Goal: Find specific page/section: Find specific page/section

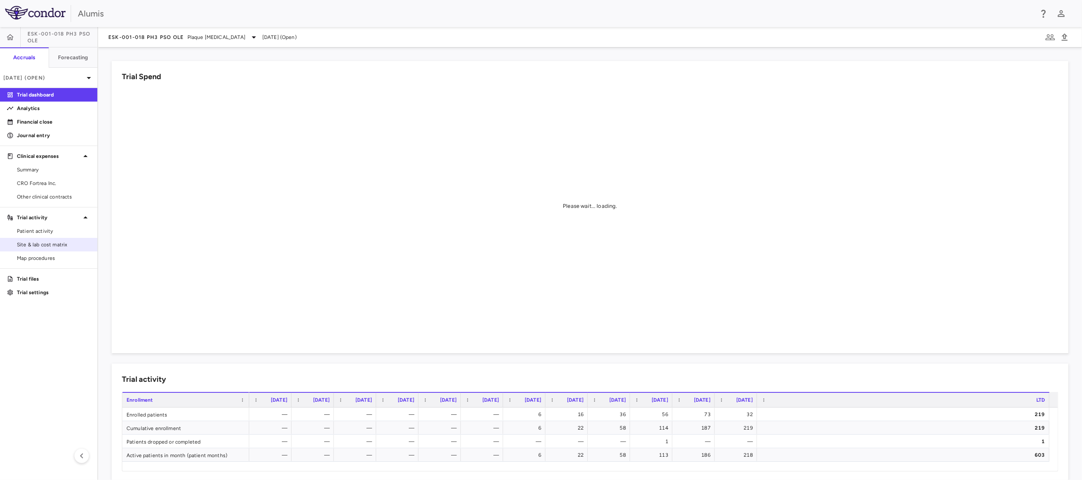
click at [32, 240] on link "Site & lab cost matrix" at bounding box center [48, 244] width 97 height 13
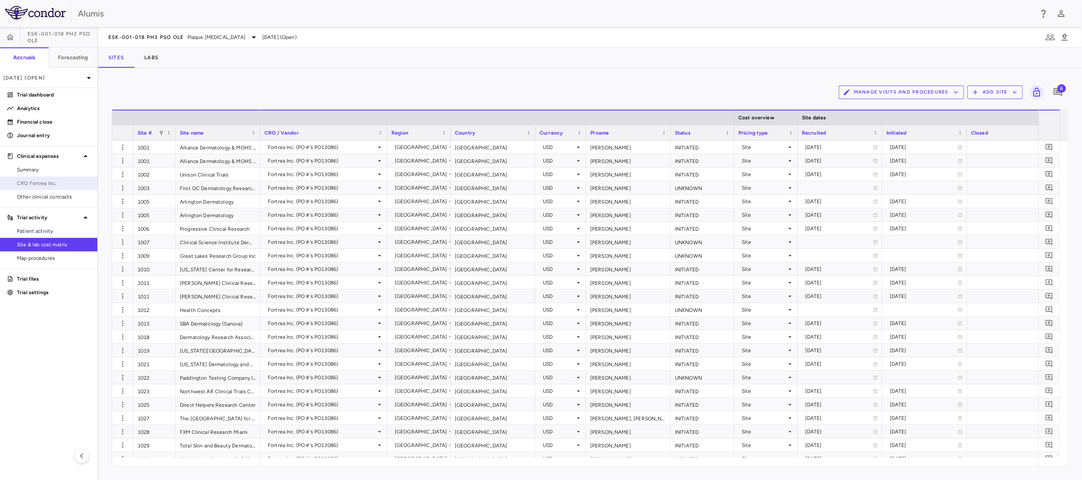
click at [51, 181] on span "CRO Fortrea Inc." at bounding box center [54, 183] width 74 height 8
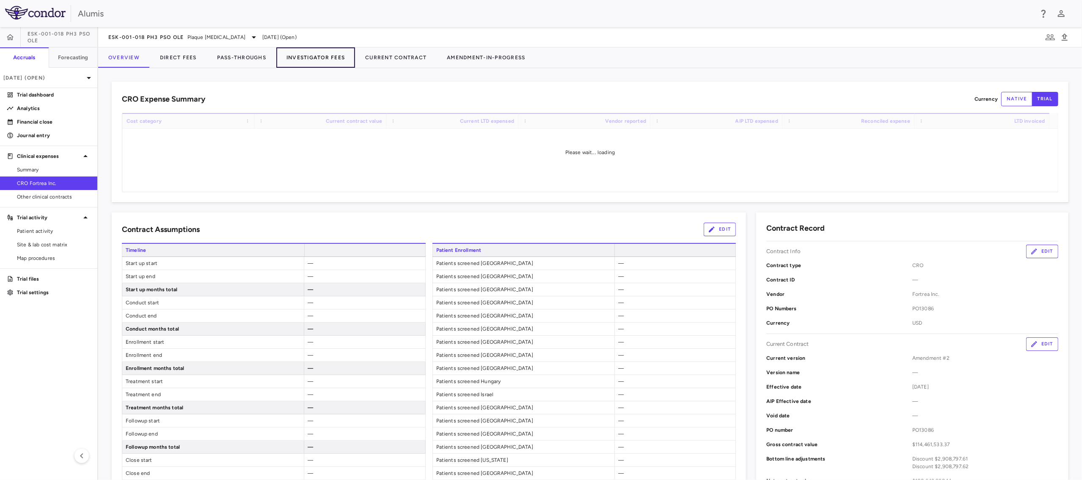
click at [334, 54] on button "Investigator Fees" at bounding box center [315, 57] width 79 height 20
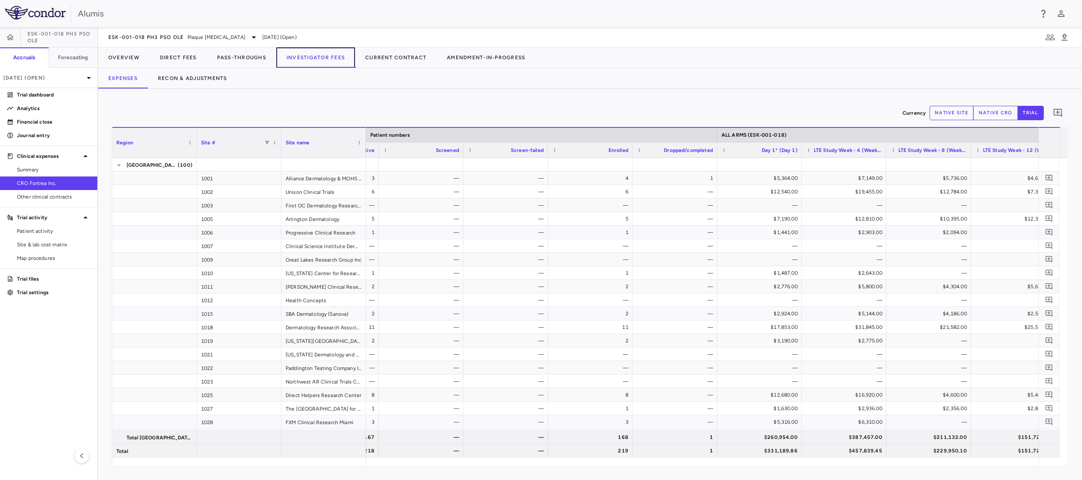
scroll to position [0, 242]
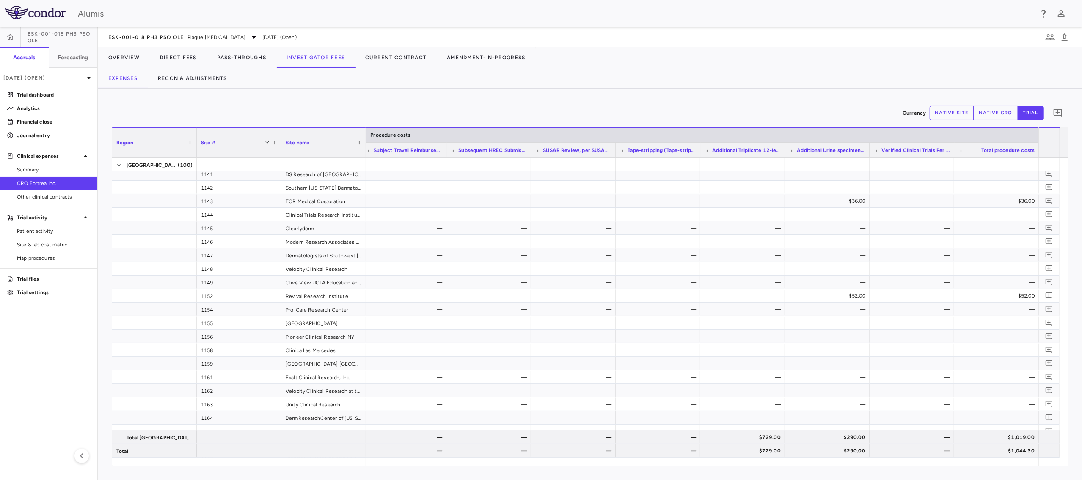
click at [42, 346] on aside "ESK-001-018 Ph3 PsO OLE Accruals Forecasting Jun 2025 (Open) Trial dashboard An…" at bounding box center [49, 253] width 98 height 453
click at [58, 343] on aside "ESK-001-018 Ph3 PsO OLE Accruals Forecasting Jun 2025 (Open) Trial dashboard An…" at bounding box center [49, 253] width 98 height 453
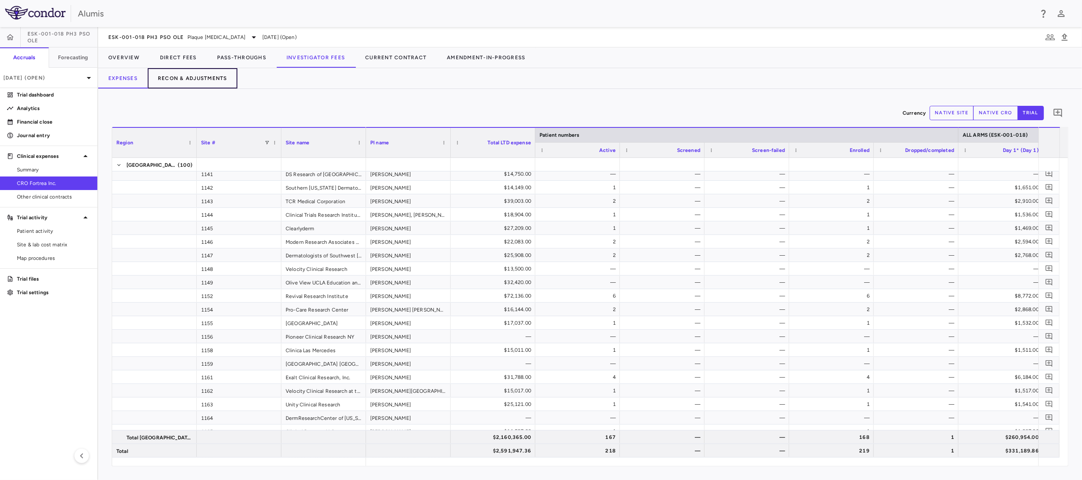
click at [173, 75] on button "Recon & Adjustments" at bounding box center [193, 78] width 90 height 20
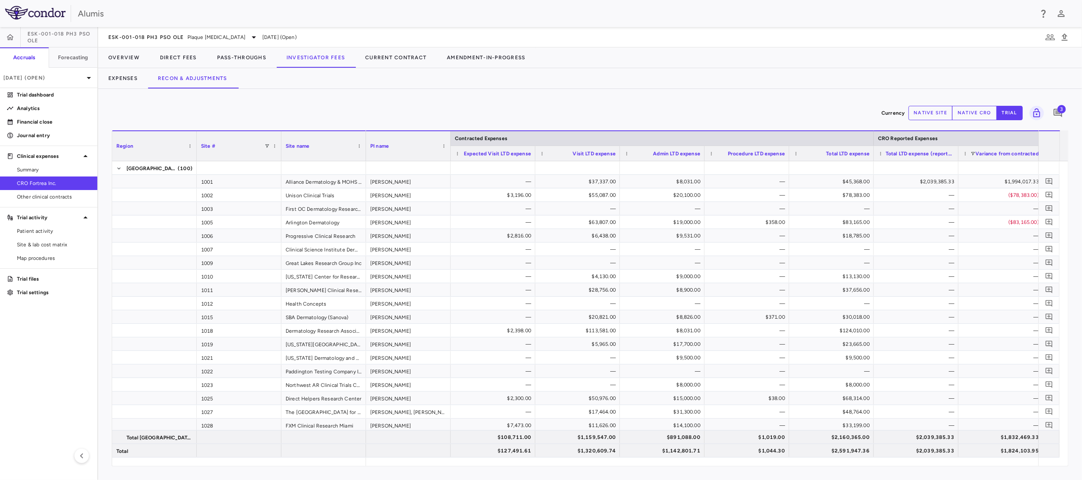
click at [746, 116] on div "Currency native site native cro trial 3" at bounding box center [590, 112] width 957 height 21
click at [703, 107] on div "Currency native site native cro trial 3" at bounding box center [590, 112] width 957 height 21
click at [105, 78] on button "Expenses" at bounding box center [123, 78] width 50 height 20
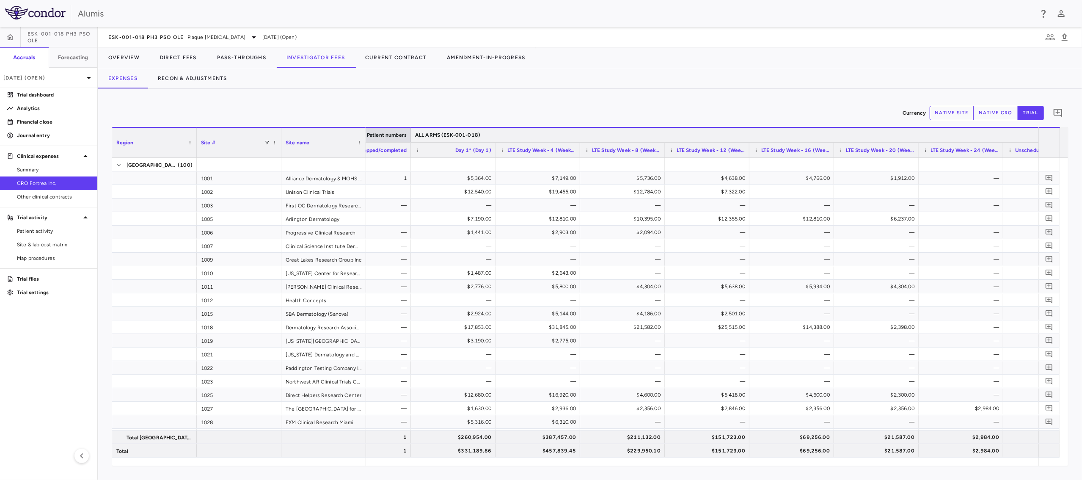
click at [547, 131] on div "ALL ARMS (ESK-001-018)" at bounding box center [834, 135] width 838 height 10
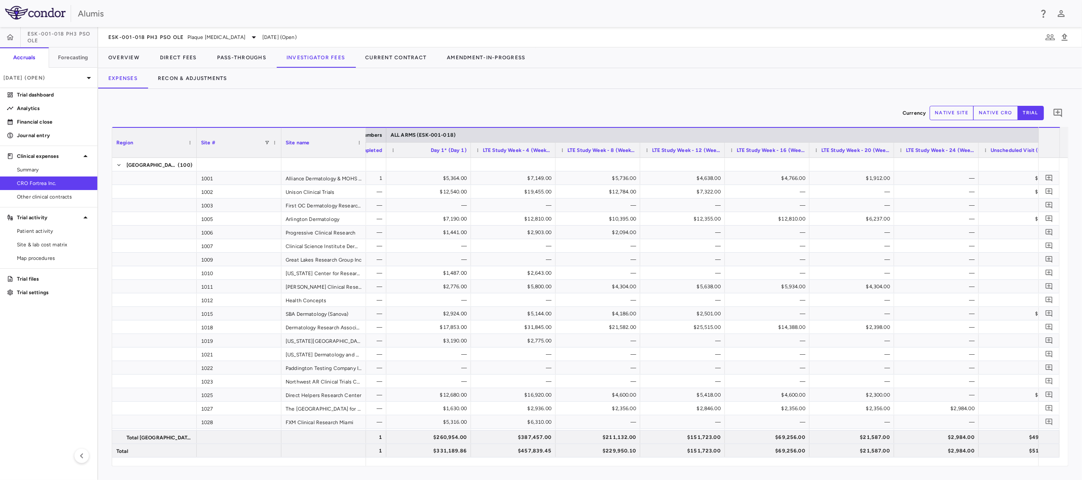
click at [383, 112] on div "Currency native site native cro trial 0" at bounding box center [590, 112] width 957 height 21
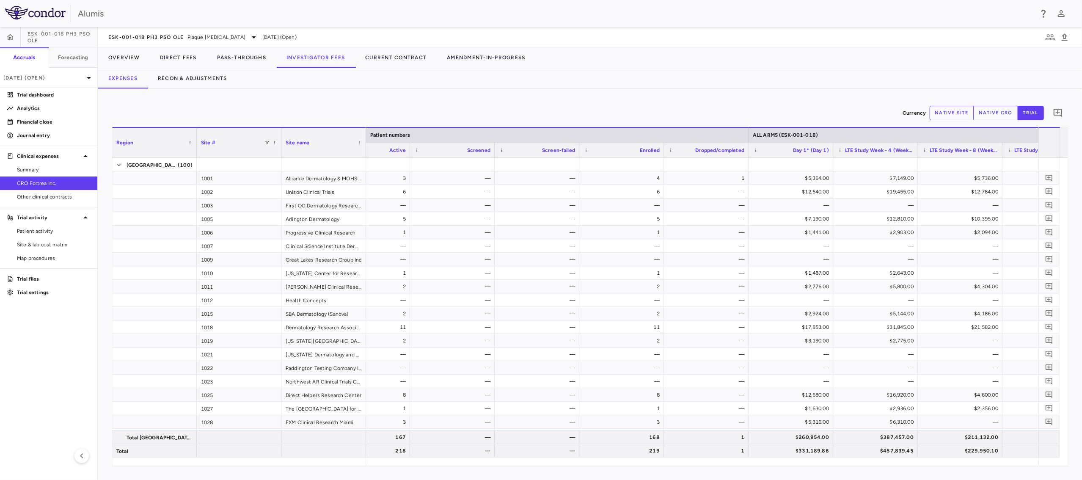
click at [424, 97] on div "Currency native site native cro trial 0 Region Drag here to set column labels R…" at bounding box center [590, 284] width 984 height 391
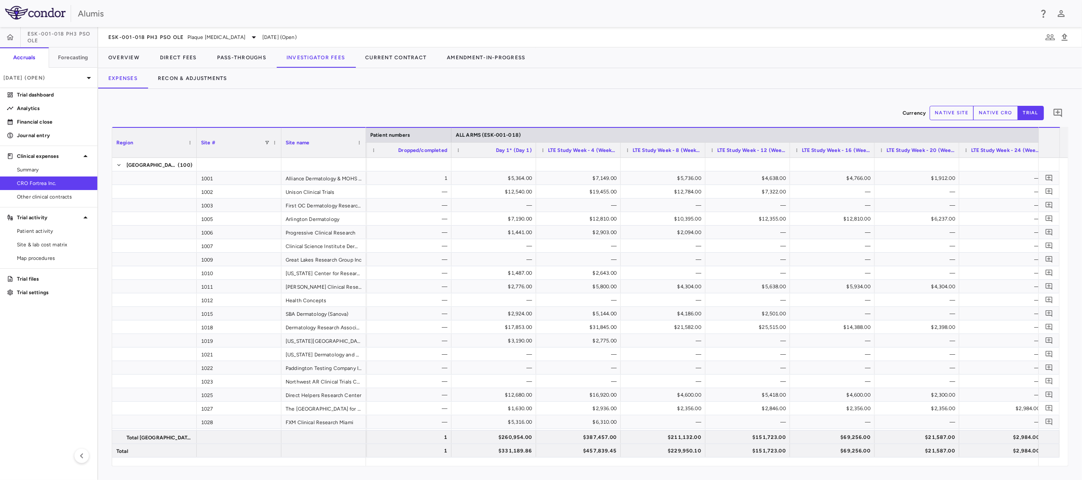
click at [434, 97] on div "Currency native site native cro trial 0 Region Drag here to set column labels R…" at bounding box center [590, 284] width 984 height 391
click at [273, 117] on div "Currency native site native cro trial 0" at bounding box center [590, 112] width 957 height 21
click at [275, 105] on div "Currency native site native cro trial 0" at bounding box center [590, 112] width 957 height 21
click at [282, 105] on div "Currency native site native cro trial 0" at bounding box center [590, 112] width 957 height 21
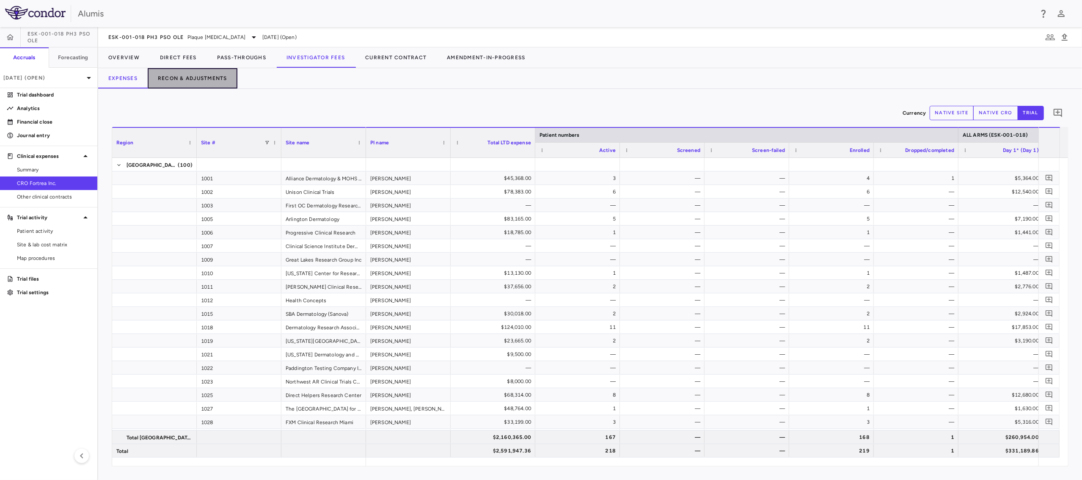
click at [196, 84] on button "Recon & Adjustments" at bounding box center [193, 78] width 90 height 20
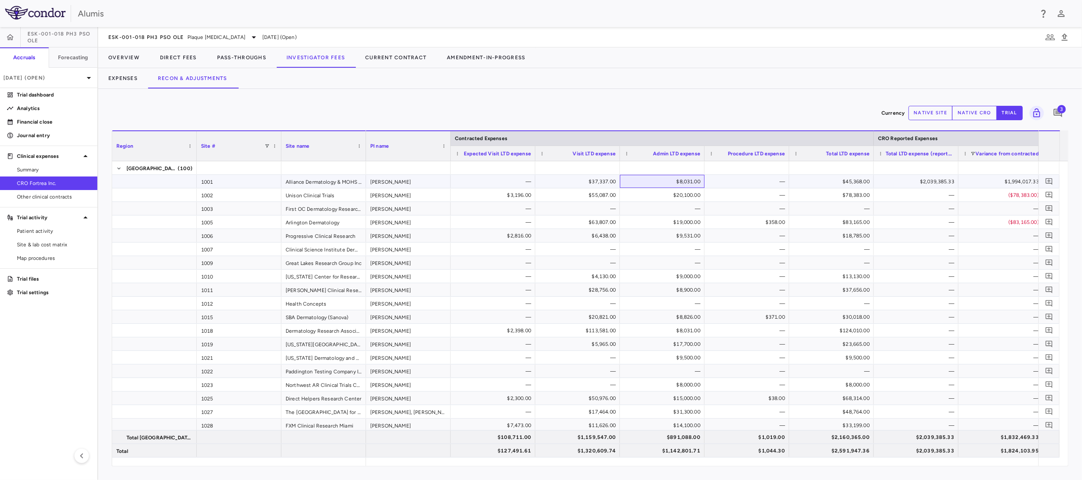
drag, startPoint x: 656, startPoint y: 181, endPoint x: 567, endPoint y: 179, distance: 88.9
click at [705, 110] on div "Currency native site native cro trial 3" at bounding box center [590, 112] width 957 height 21
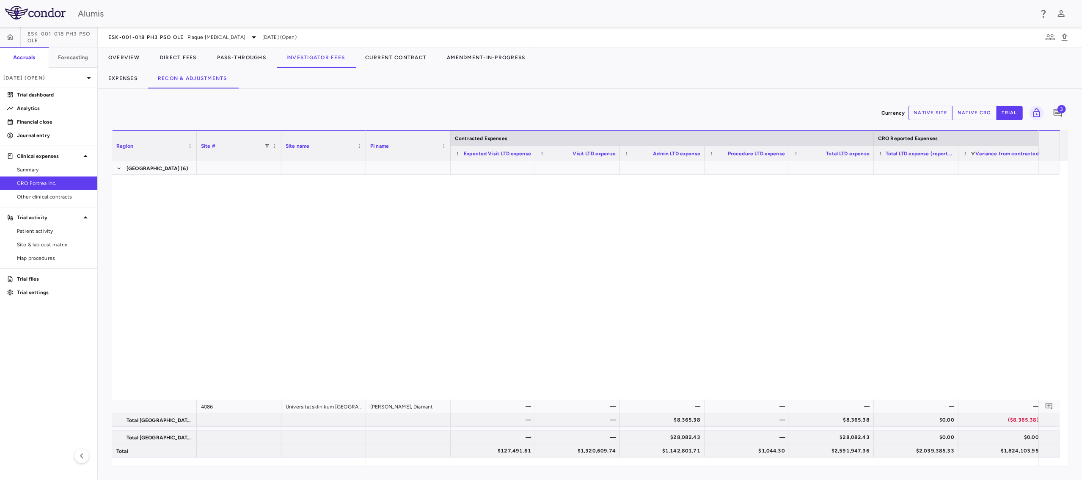
scroll to position [2354, 0]
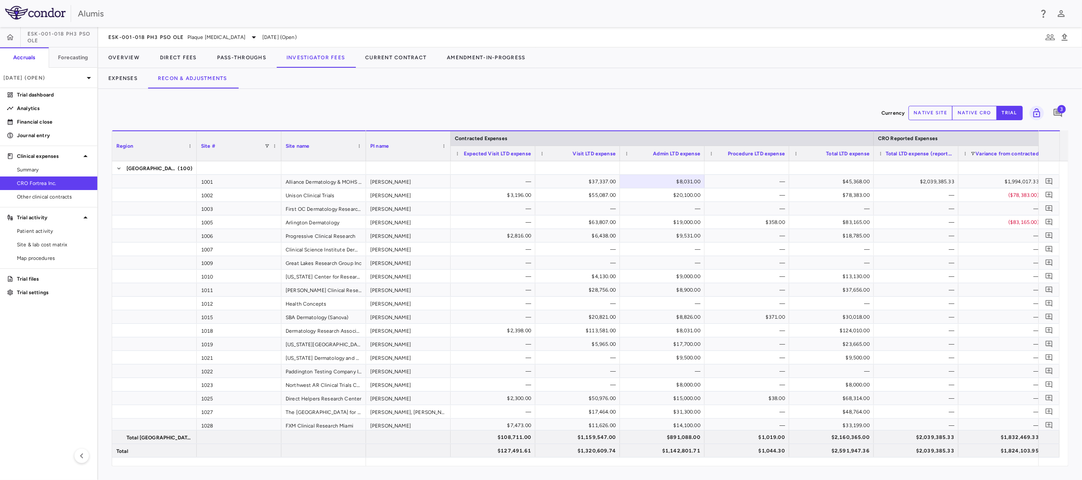
click at [647, 105] on div "Currency native site native cro trial 3" at bounding box center [590, 112] width 957 height 21
click at [503, 114] on div "Currency native site native cro trial 3" at bounding box center [590, 112] width 957 height 21
